Goal: Find specific page/section: Find specific page/section

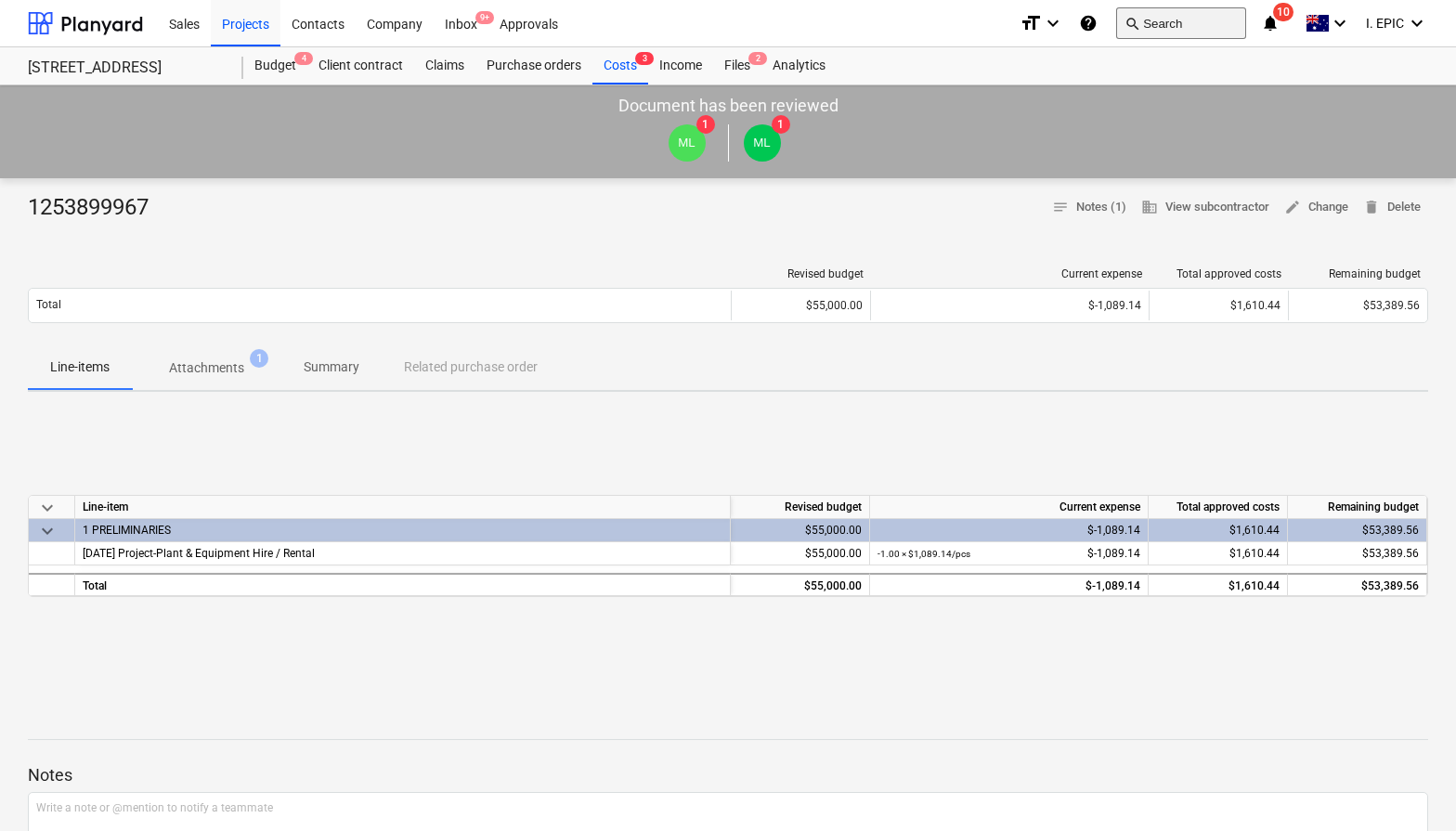
click at [1150, 24] on button "search Search" at bounding box center [1181, 23] width 130 height 32
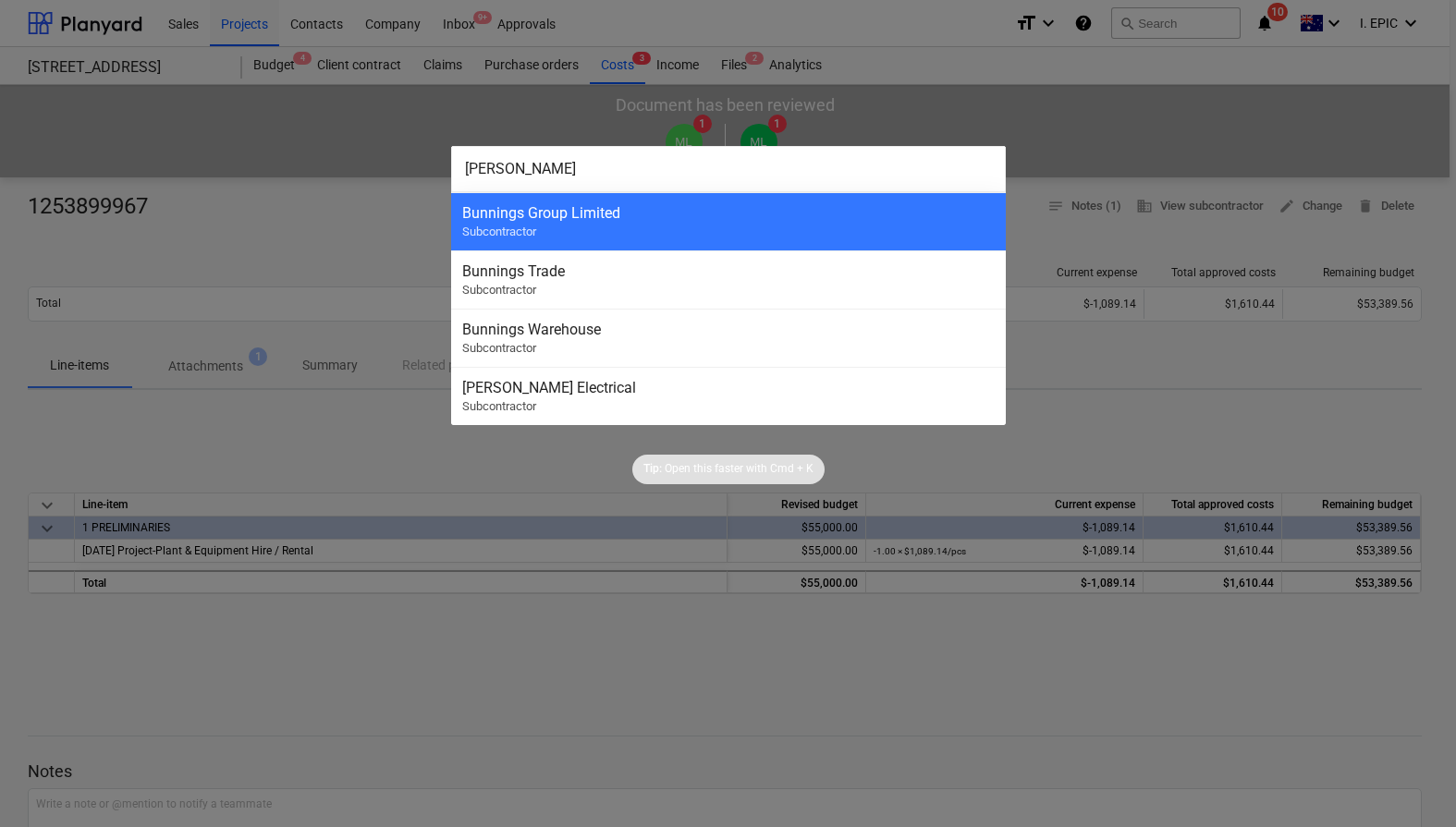
type input "bunnings"
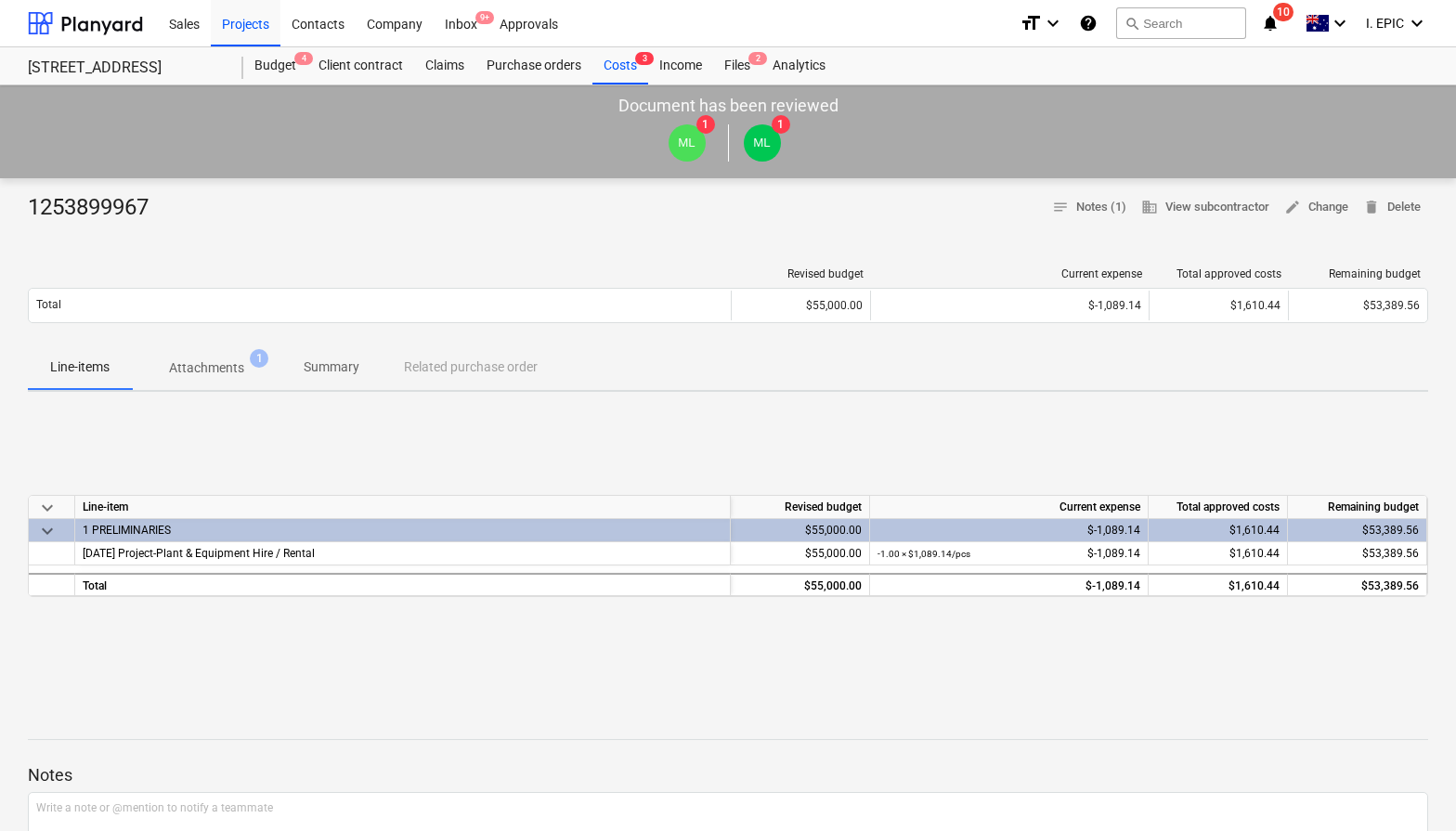
click at [374, 650] on div "keyboard_arrow_down Line-item Revised budget Current expense Total approved cos…" at bounding box center [728, 545] width 1400 height 279
click at [1172, 26] on button "search Search" at bounding box center [1181, 23] width 130 height 32
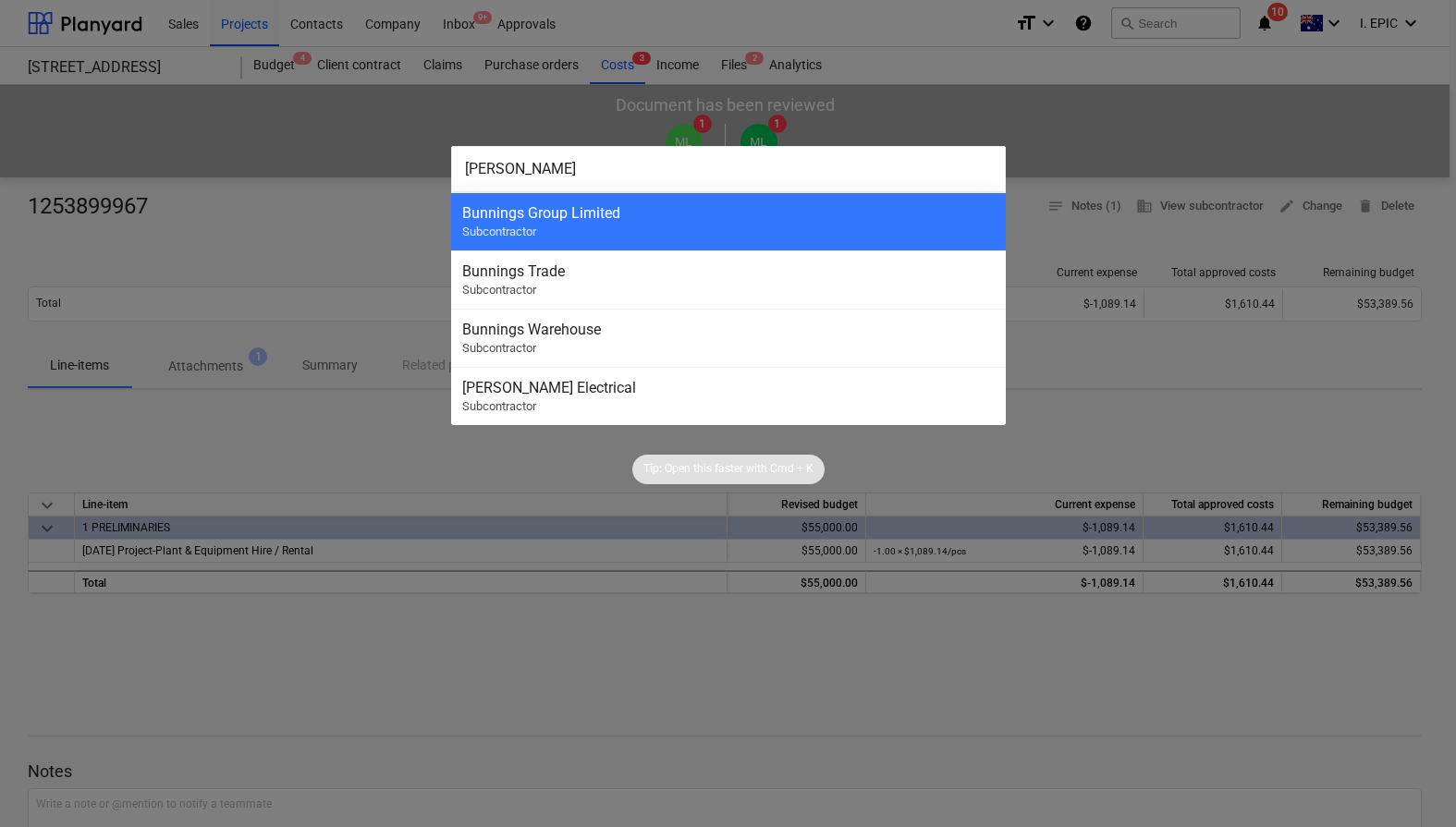
type input "bunnings"
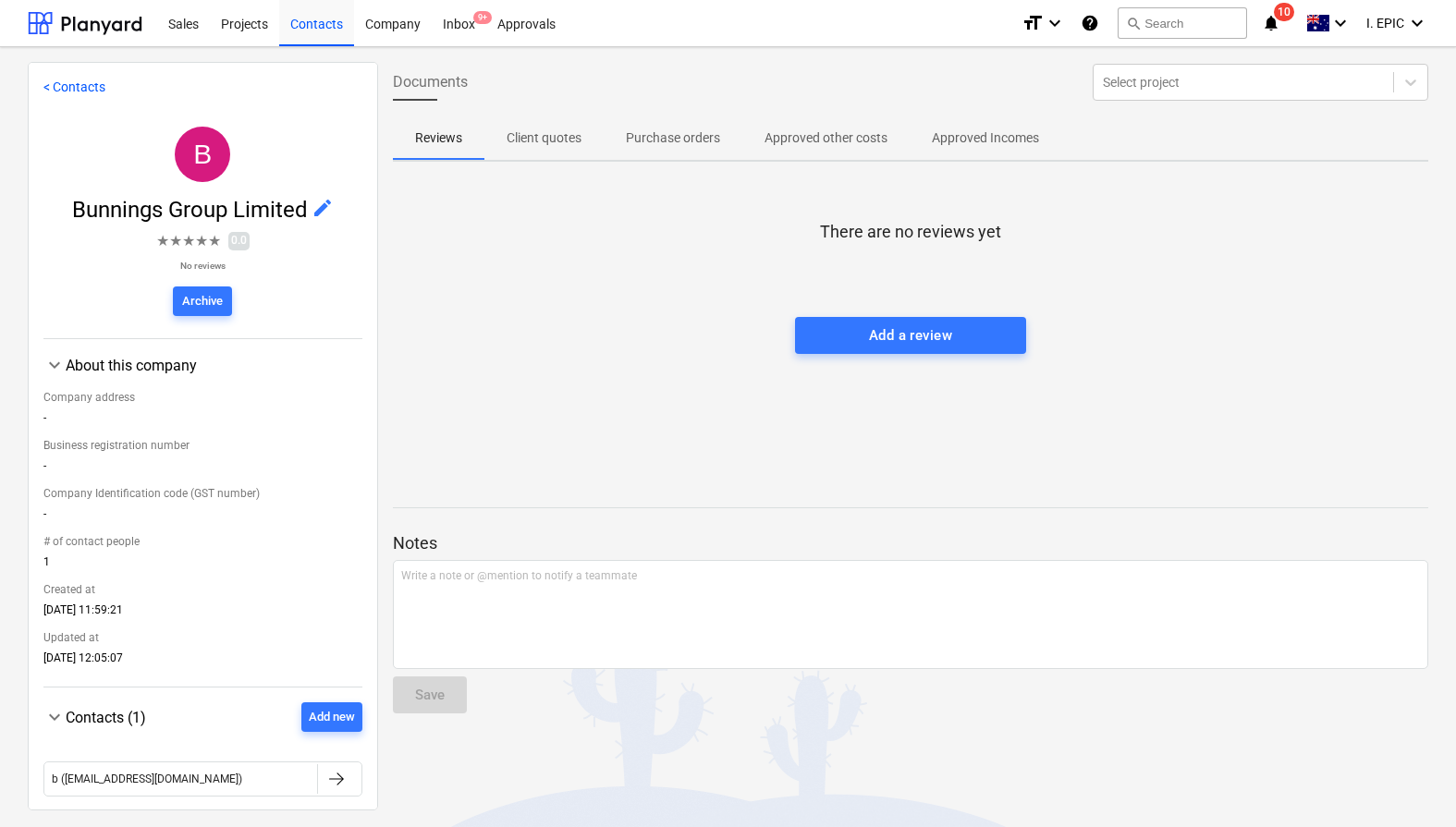
click at [314, 301] on span "★ ★ ★ ★ ★ 0.0 No reviews Archive" at bounding box center [203, 269] width 319 height 93
click at [211, 299] on div "Archive" at bounding box center [203, 302] width 40 height 21
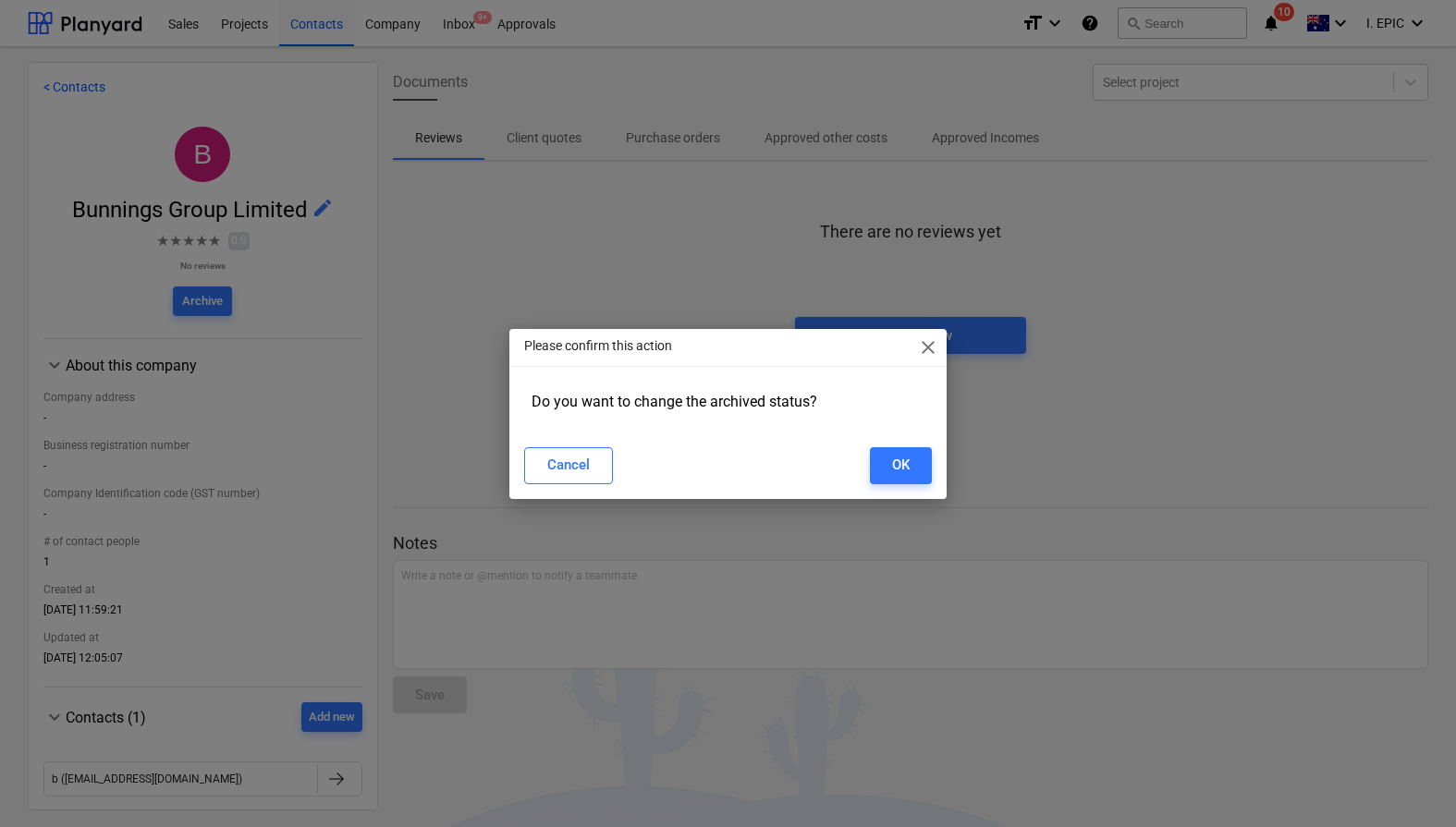
click at [926, 345] on span "close" at bounding box center [928, 347] width 22 height 22
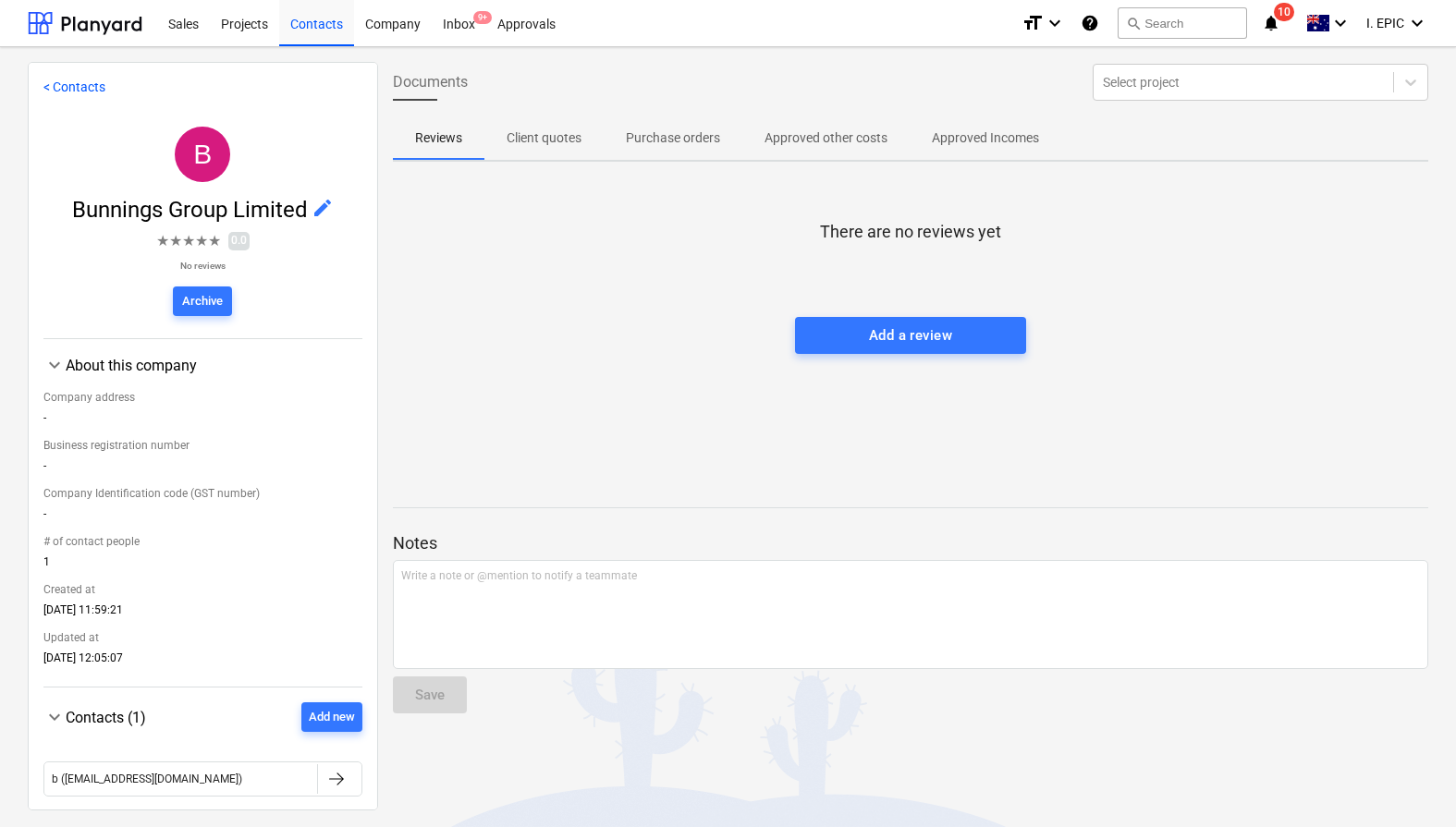
click at [1115, 300] on div at bounding box center [910, 299] width 1035 height 36
click at [665, 492] on div at bounding box center [910, 490] width 1035 height 14
click at [711, 499] on div "Notes Write a note or @mention to notify a teammate ﻿ Save" at bounding box center [910, 605] width 1035 height 245
click at [571, 364] on div "There are no reviews yet Add a review" at bounding box center [910, 315] width 1035 height 278
click at [232, 30] on div "Projects" at bounding box center [244, 22] width 69 height 47
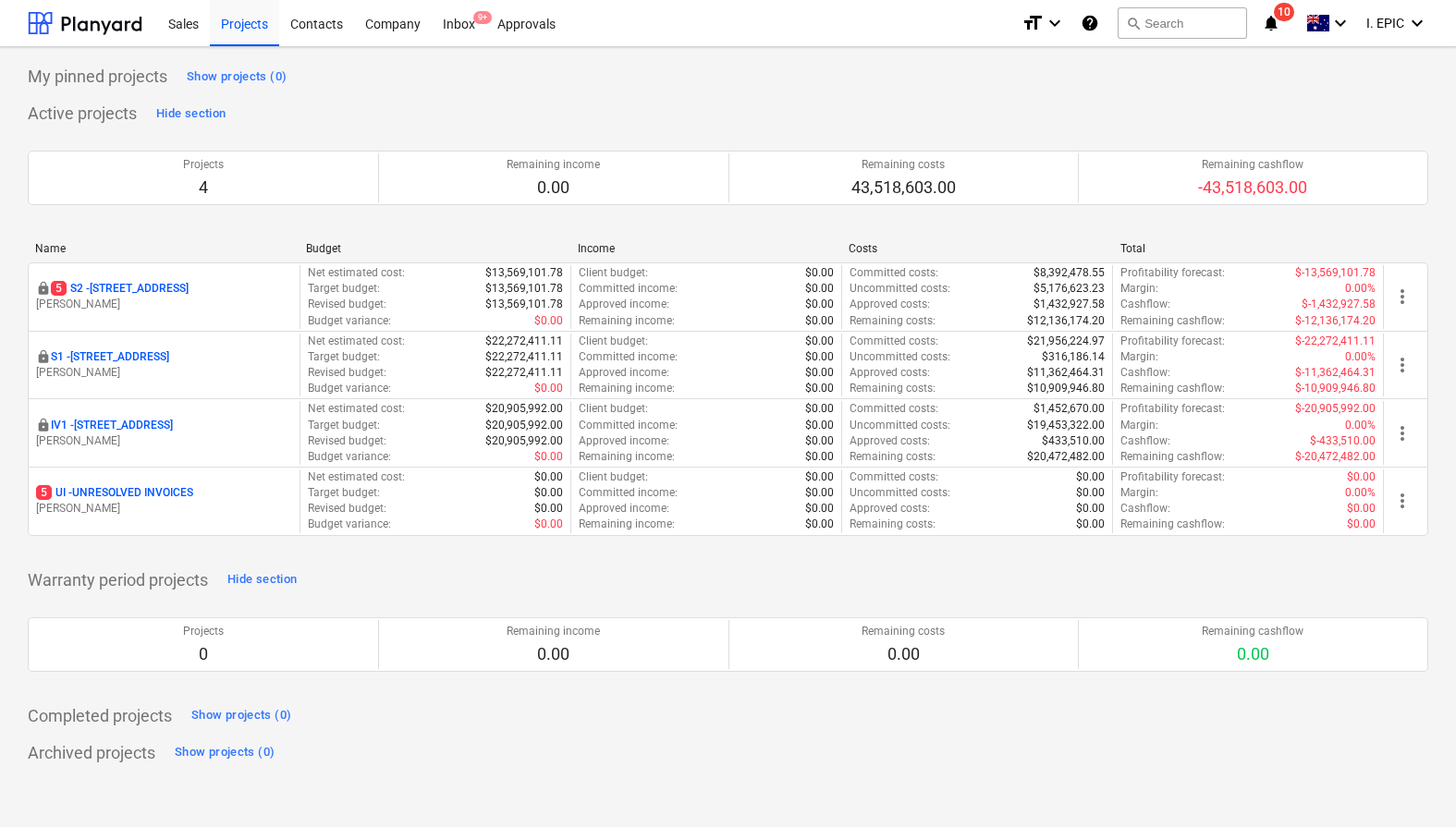
click at [165, 428] on p "IV1 - [STREET_ADDRESS]" at bounding box center [111, 426] width 122 height 15
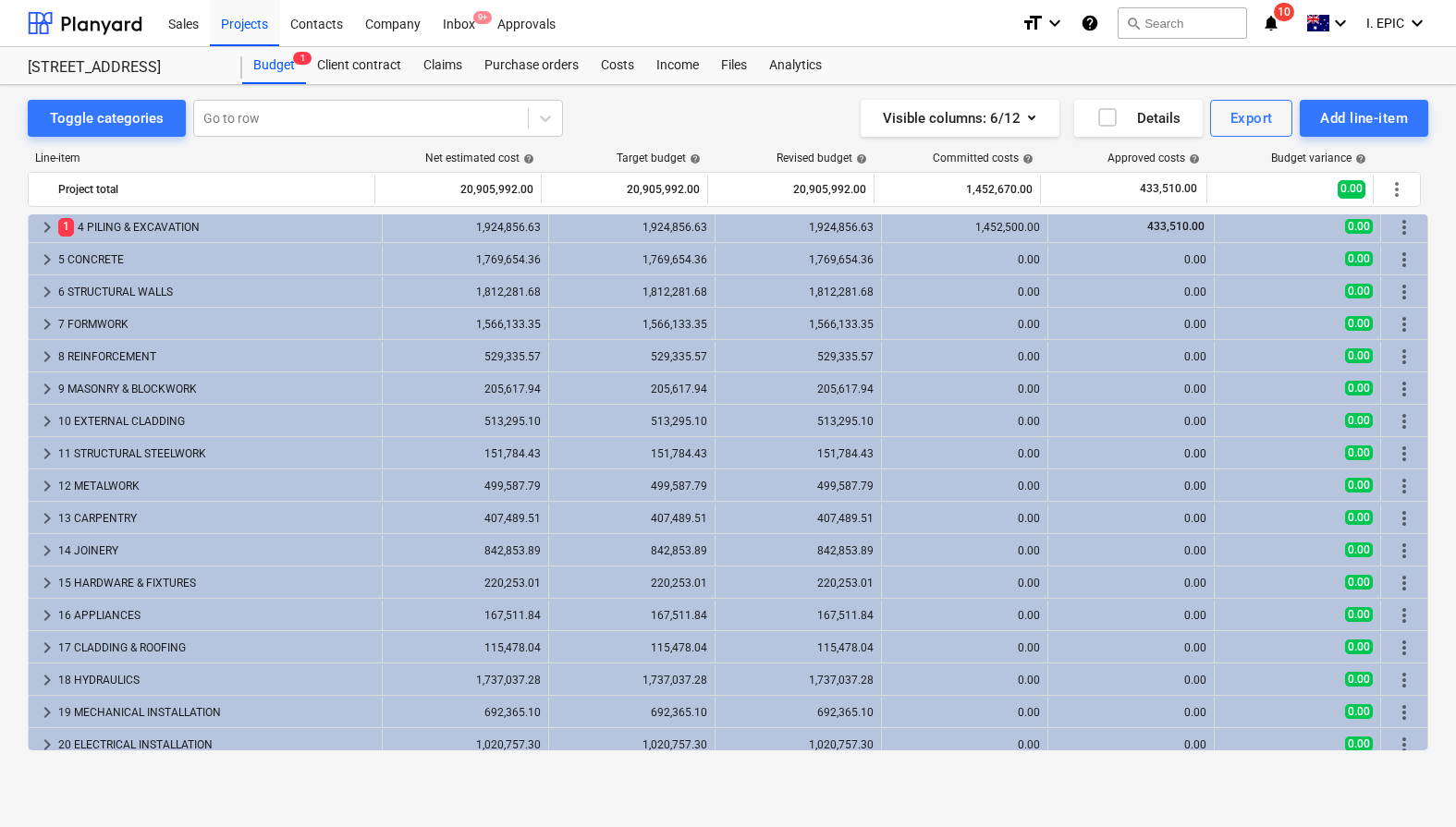
scroll to position [208, 0]
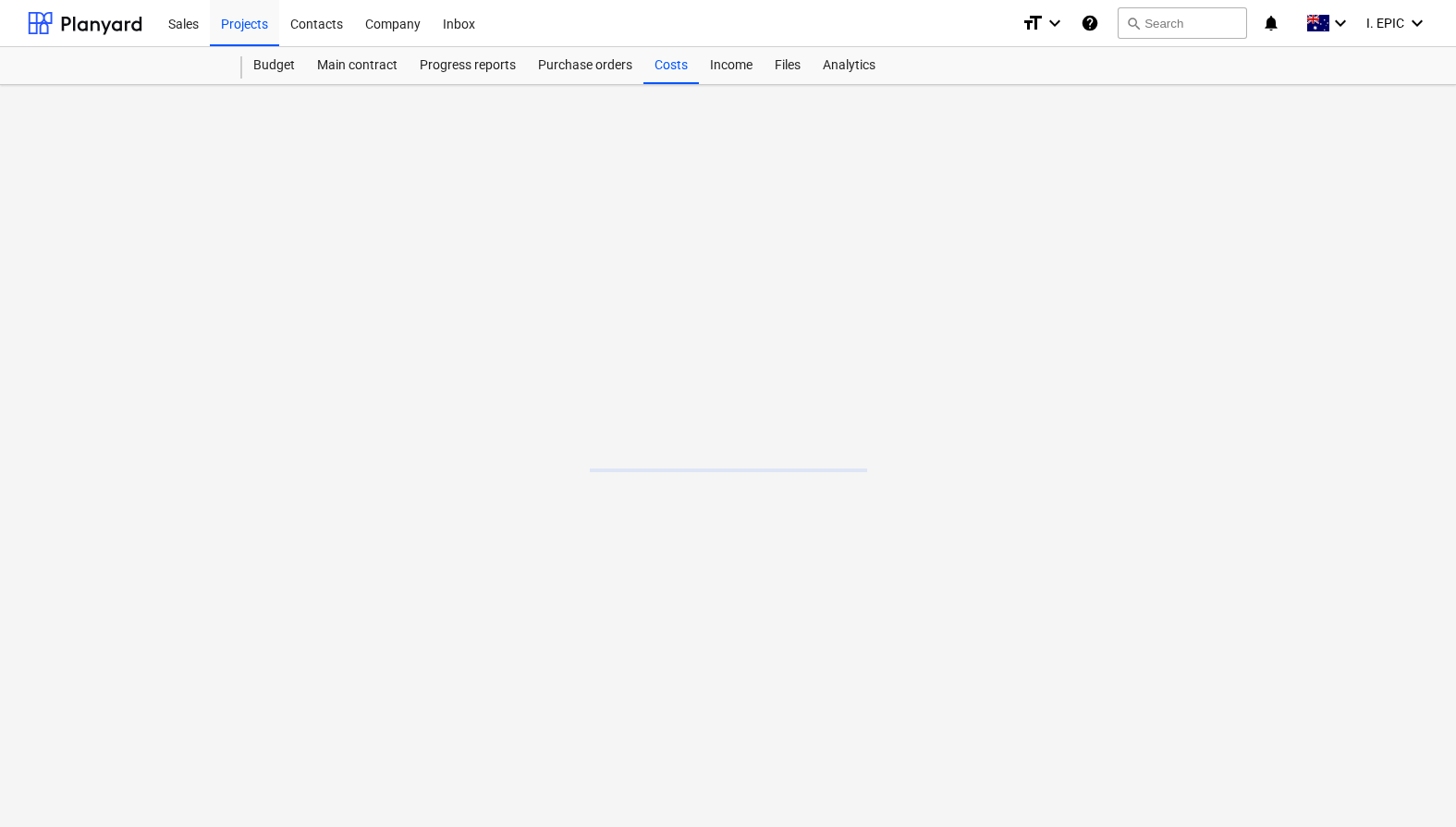
drag, startPoint x: 203, startPoint y: 227, endPoint x: 239, endPoint y: 209, distance: 40.2
click at [203, 227] on main at bounding box center [728, 456] width 1456 height 742
